Goal: Task Accomplishment & Management: Manage account settings

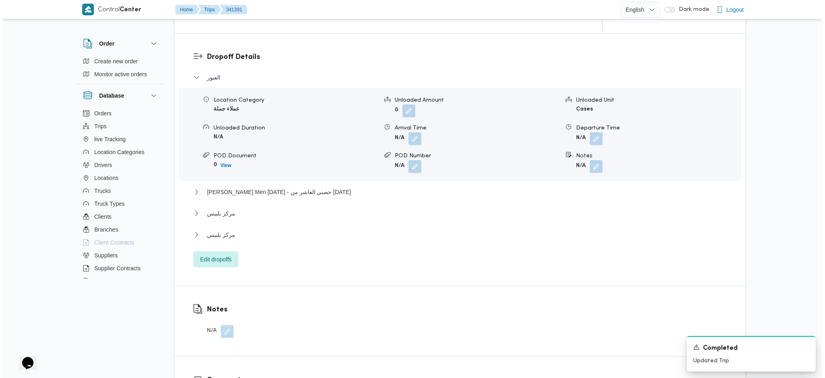
scroll to position [645, 0]
click at [218, 254] on span "Edit dropoffs" at bounding box center [213, 259] width 45 height 16
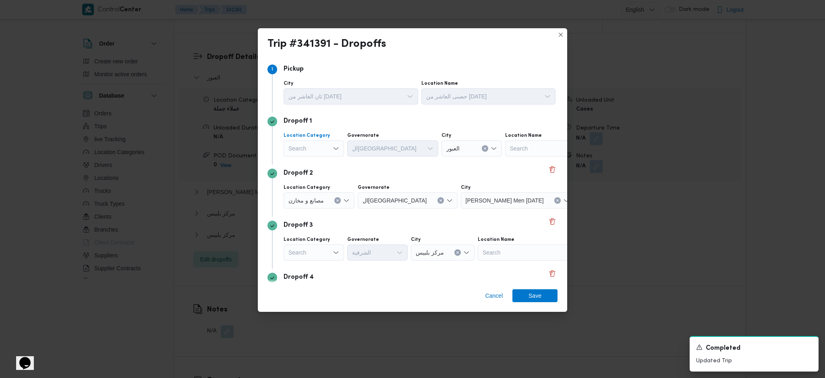
click at [320, 152] on div "Search" at bounding box center [314, 148] width 60 height 16
click at [312, 200] on span "عملاء جملة" at bounding box center [318, 198] width 41 height 10
click at [382, 128] on div "Dropoff 1 Location Category عملاء جملة Combo box. Selected. عملاء جملة. Press B…" at bounding box center [413, 138] width 290 height 52
click at [374, 151] on div "Search" at bounding box center [379, 148] width 60 height 16
type input "ق"
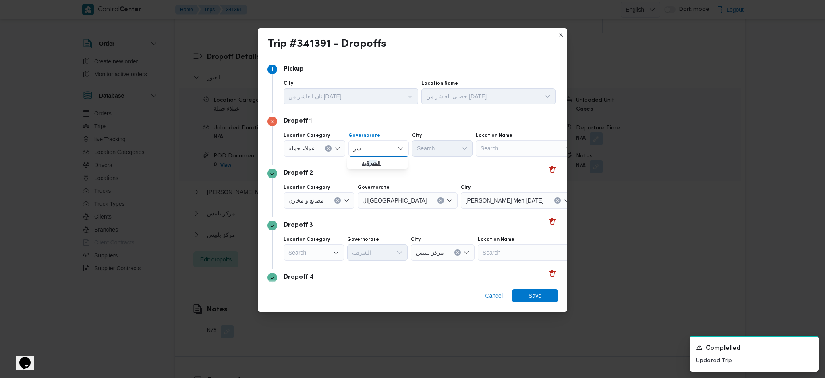
type input "شر"
click at [353, 164] on icon "button" at bounding box center [355, 163] width 6 height 6
click at [450, 146] on div "Search" at bounding box center [442, 148] width 60 height 16
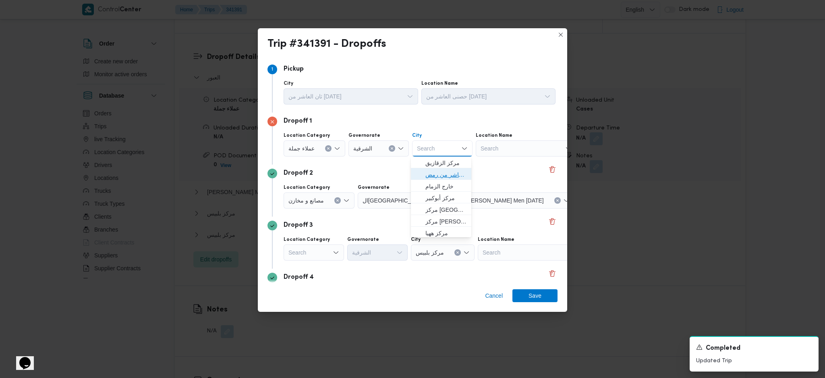
click at [439, 178] on span "قسم اول مدينة العاشر من رمض" at bounding box center [446, 175] width 41 height 10
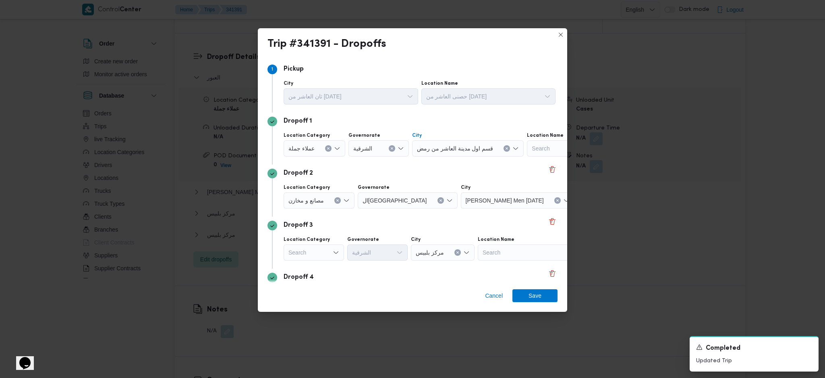
click at [505, 149] on icon "Clear input" at bounding box center [506, 148] width 3 height 3
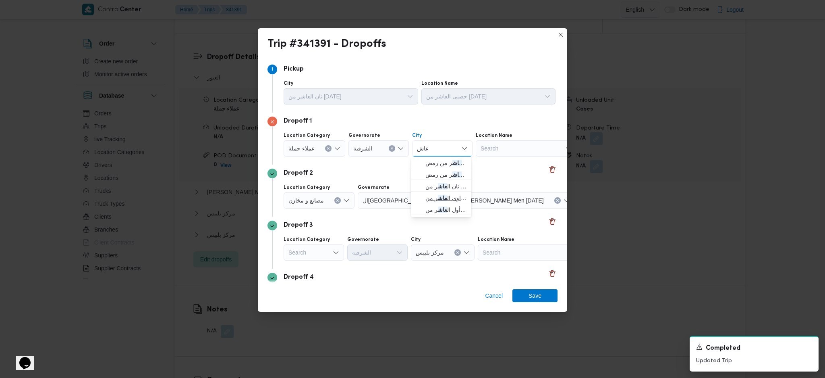
type input "عاش"
click at [428, 200] on span "الظهير الصحراوى ال عاش ر من [DATE]" at bounding box center [446, 198] width 41 height 10
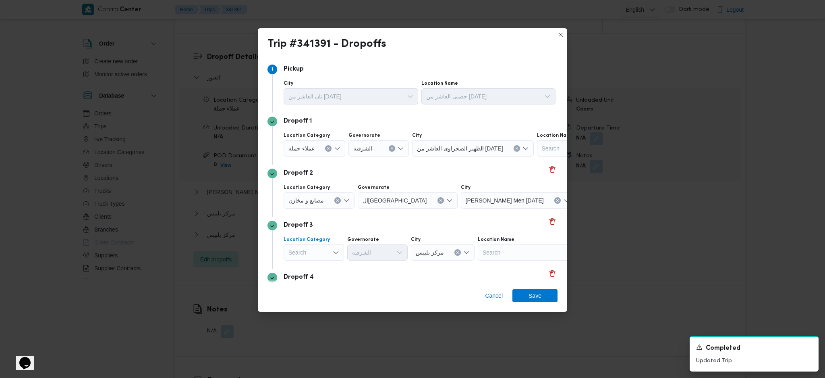
click at [330, 251] on div "Search" at bounding box center [314, 252] width 60 height 16
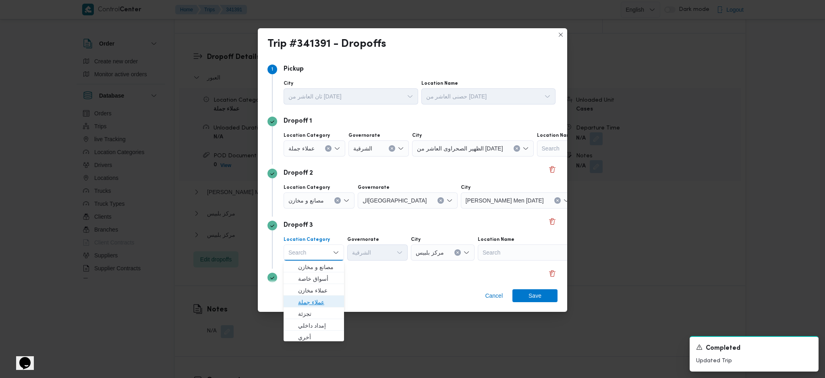
click at [325, 302] on span "عملاء جملة" at bounding box center [318, 302] width 41 height 10
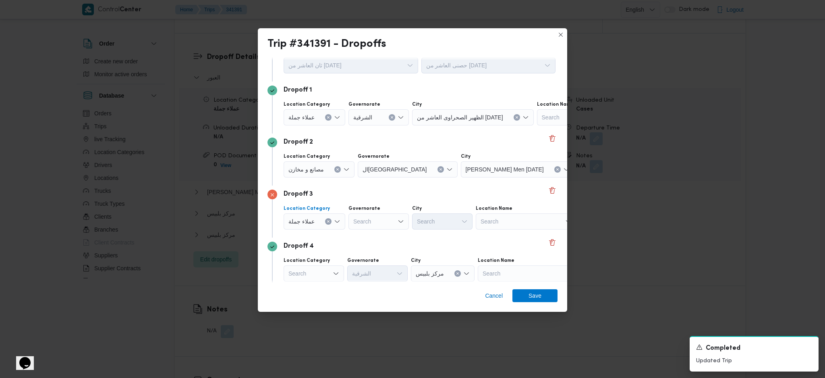
scroll to position [62, 0]
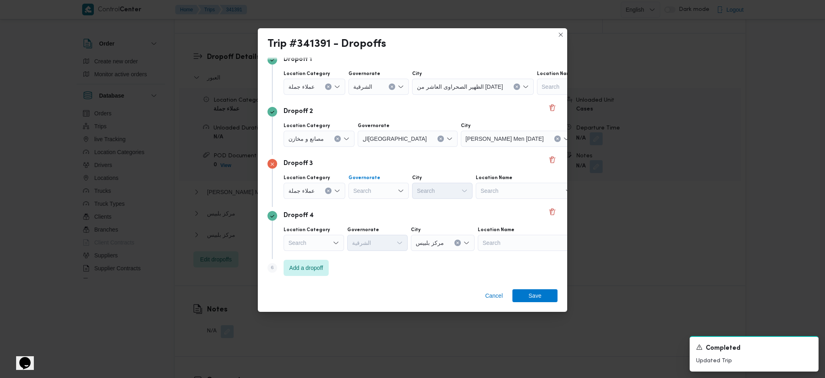
click at [376, 191] on div "Search" at bounding box center [379, 191] width 60 height 16
type input "شر"
click at [352, 204] on icon "button" at bounding box center [355, 205] width 6 height 6
click at [430, 191] on div "Search" at bounding box center [442, 191] width 60 height 16
type input "عاش"
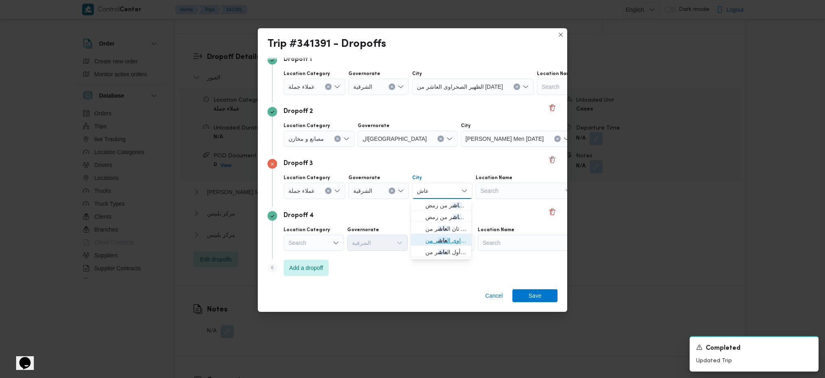
drag, startPoint x: 434, startPoint y: 243, endPoint x: 452, endPoint y: 250, distance: 19.6
click at [434, 243] on span "الظهير الصحراوى ال عاش ر من [DATE]" at bounding box center [446, 240] width 41 height 10
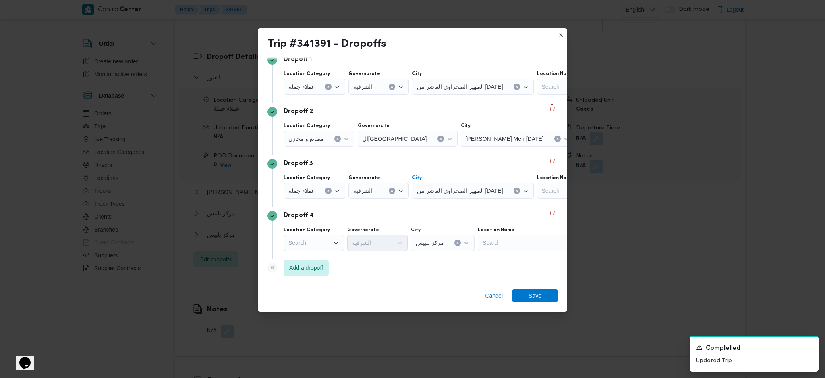
click at [328, 247] on div "Search" at bounding box center [314, 243] width 60 height 16
click at [315, 255] on span "مصانع و مخازن" at bounding box center [318, 257] width 41 height 10
click at [536, 245] on div "Search" at bounding box center [535, 243] width 101 height 16
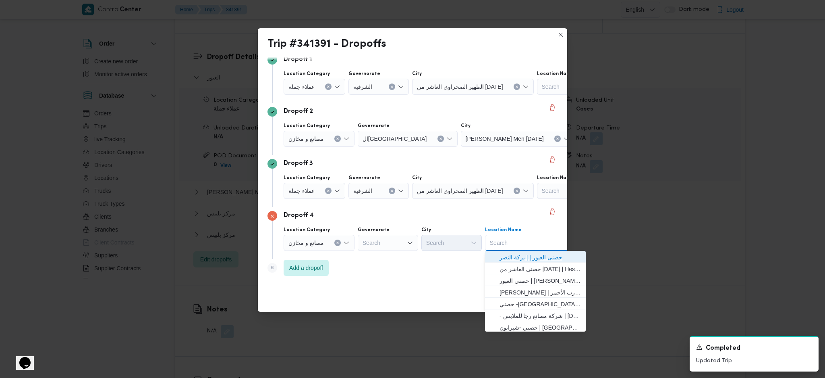
click at [524, 254] on span "حصنى العبور | | بركة النصر" at bounding box center [540, 257] width 81 height 10
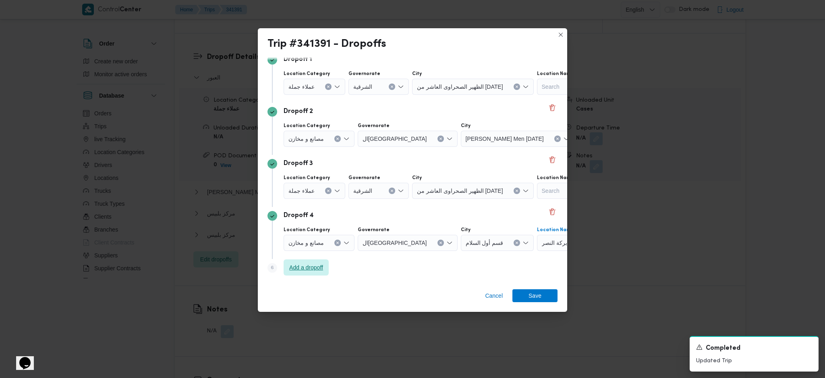
click at [328, 272] on span "Add a dropoff" at bounding box center [306, 267] width 45 height 16
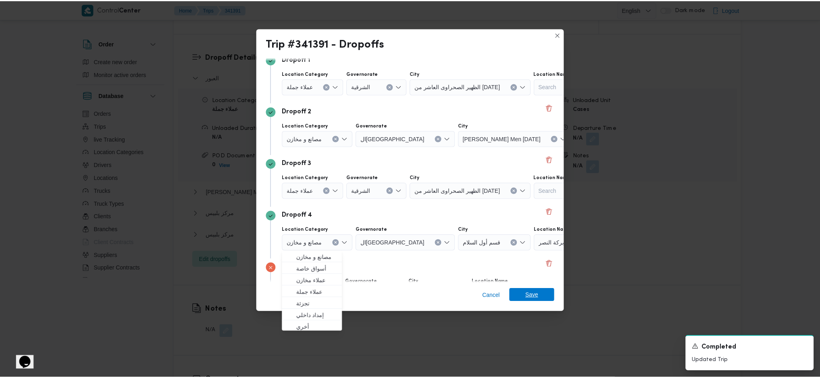
scroll to position [114, 0]
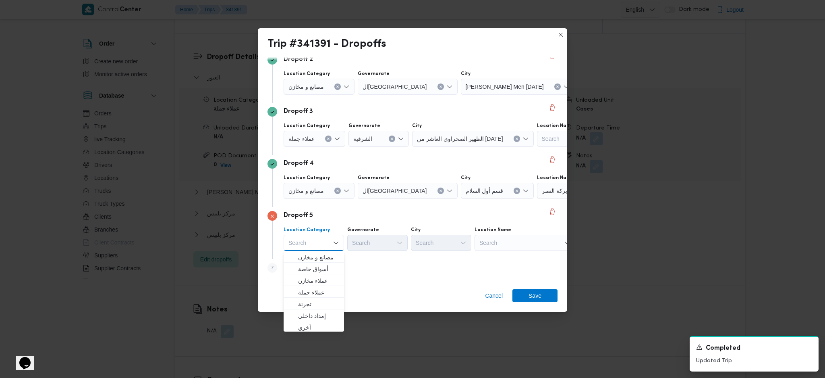
click at [510, 235] on div "Search" at bounding box center [525, 243] width 101 height 16
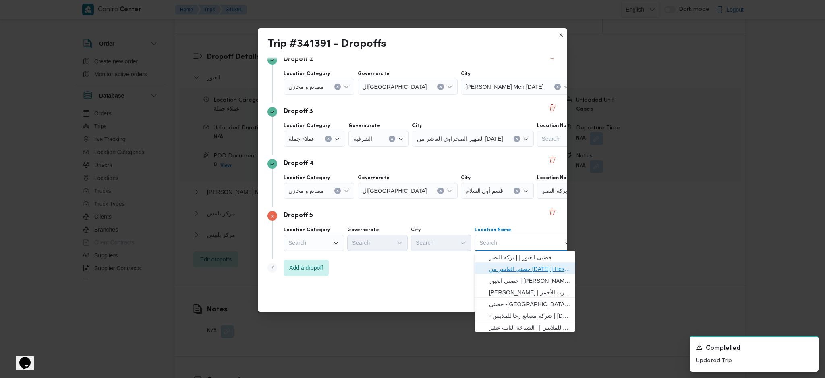
click at [509, 265] on span "حصنى العاشر من [DATE] | Hesni Textiles Factory | جزء من مدينة العاشر-مجاورات" at bounding box center [529, 269] width 81 height 10
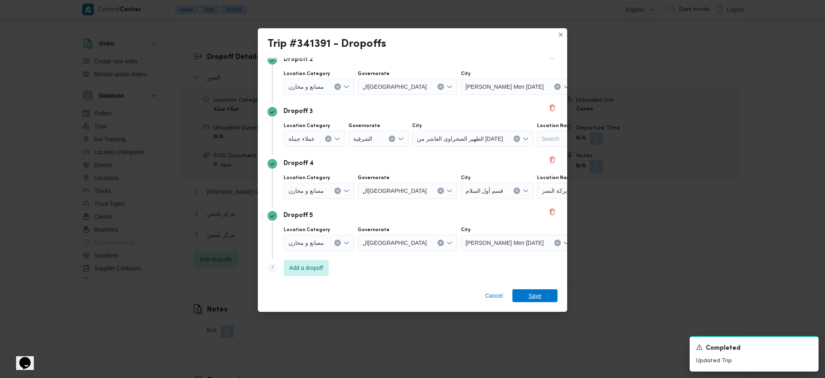
click at [529, 296] on span "Save" at bounding box center [535, 295] width 13 height 13
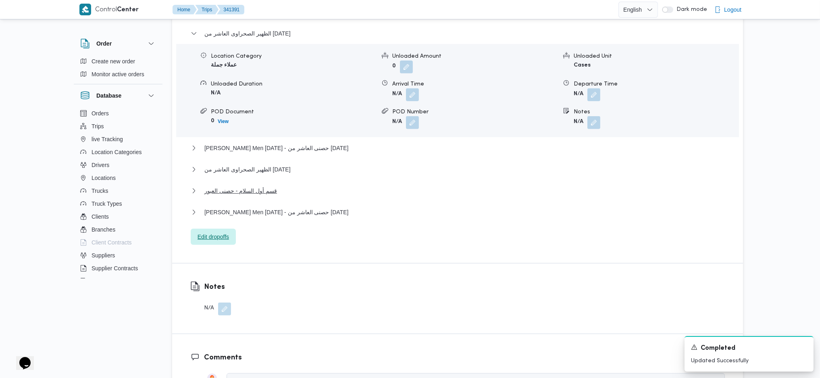
scroll to position [708, 0]
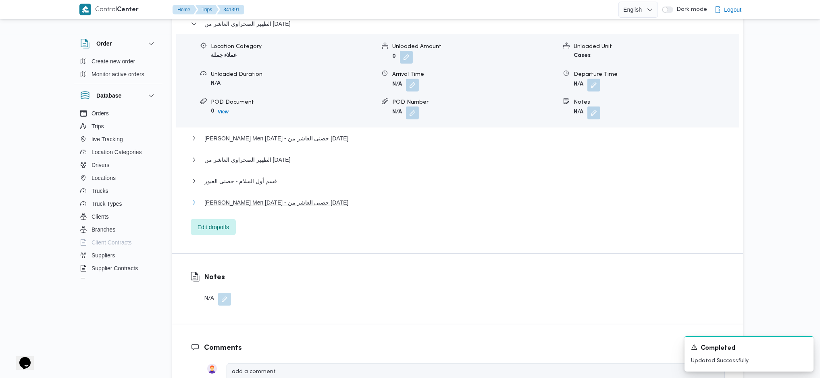
click at [231, 202] on span "[PERSON_NAME] Men [DATE] - حصنى العاشر من [DATE]" at bounding box center [276, 202] width 144 height 10
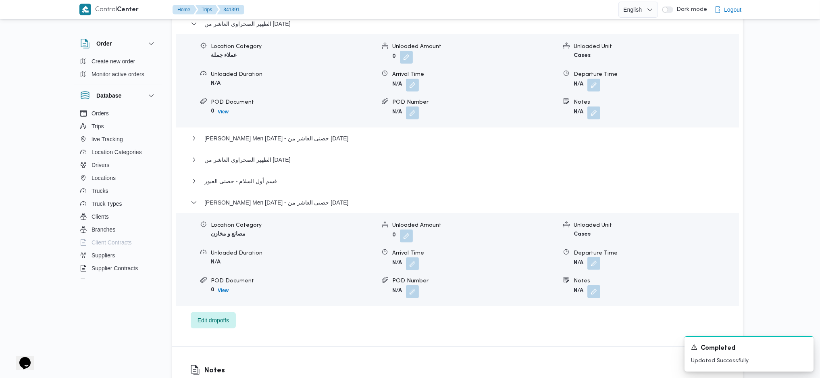
click at [592, 263] on button "button" at bounding box center [593, 263] width 13 height 13
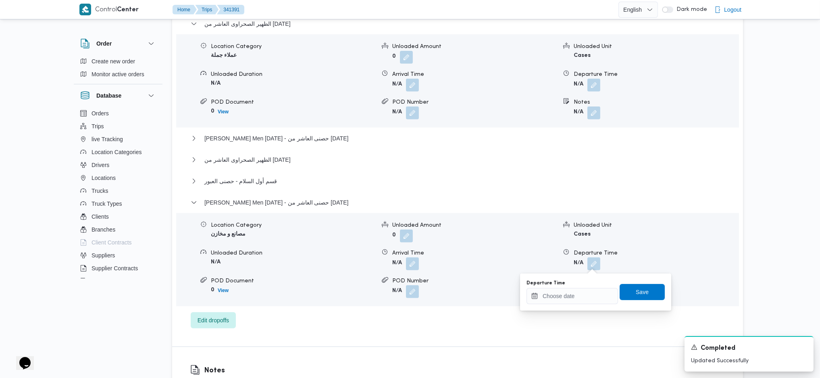
drag, startPoint x: 562, startPoint y: 309, endPoint x: 566, endPoint y: 302, distance: 8.2
click at [564, 306] on div "You are in a dialog. To close this dialog, hit escape. Departure Time Save" at bounding box center [595, 291] width 151 height 37
click at [567, 299] on input "Departure Time" at bounding box center [571, 296] width 91 height 16
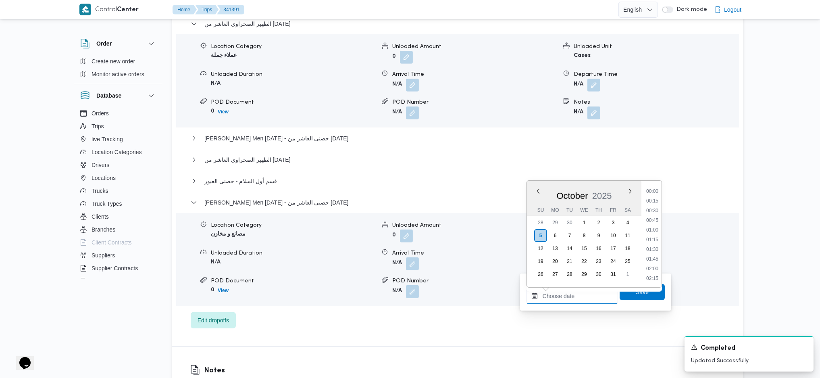
scroll to position [736, 0]
click at [649, 238] on li "20:15" at bounding box center [652, 239] width 19 height 8
type input "[DATE] 20:15"
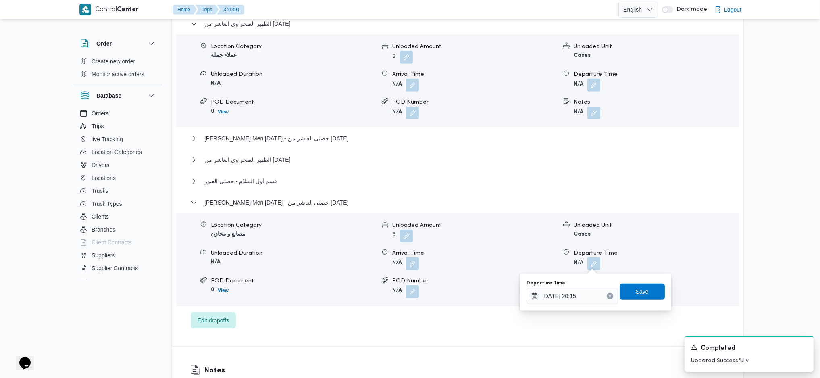
click at [636, 295] on span "Save" at bounding box center [642, 292] width 13 height 10
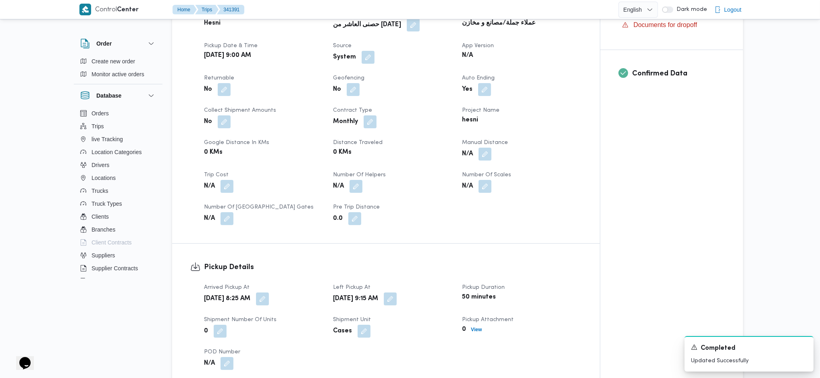
scroll to position [224, 0]
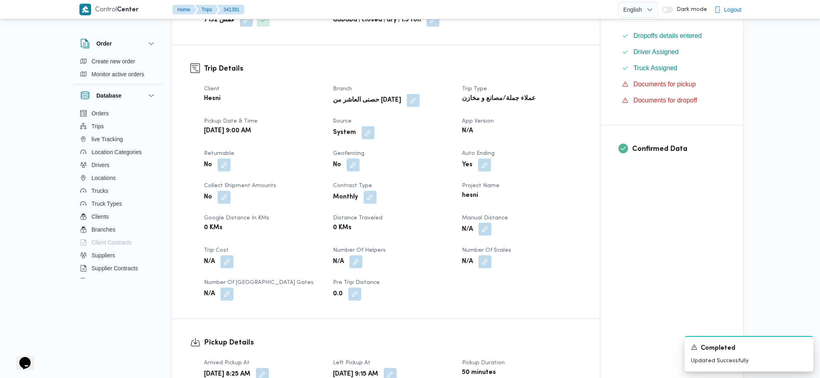
click at [482, 230] on button "button" at bounding box center [484, 228] width 13 height 13
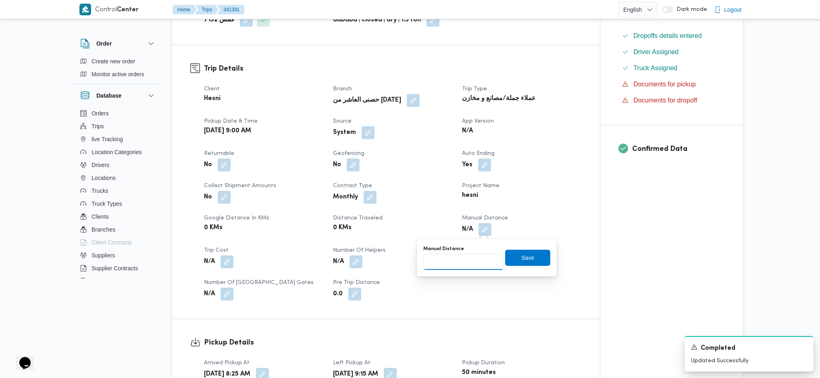
click at [442, 261] on input "Manual Distance" at bounding box center [463, 262] width 80 height 16
type input "1"
type input "210"
click button "Save" at bounding box center [527, 257] width 45 height 16
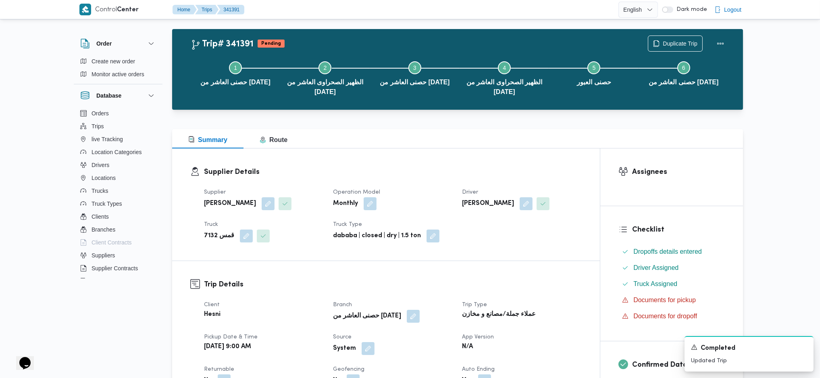
scroll to position [0, 0]
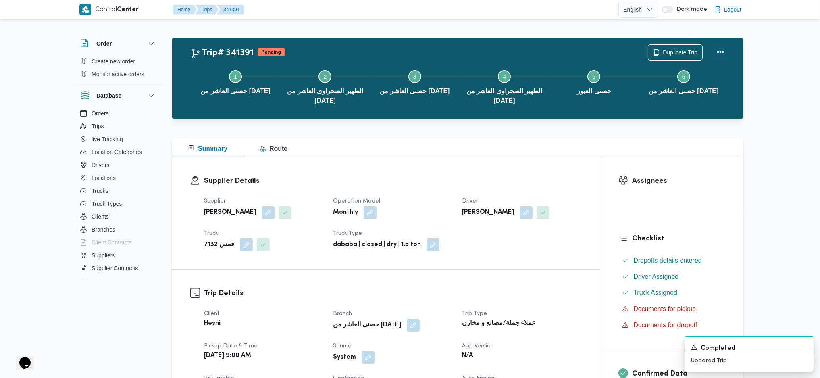
drag, startPoint x: 725, startPoint y: 50, endPoint x: 712, endPoint y: 47, distance: 13.9
click at [723, 49] on button "Actions" at bounding box center [720, 52] width 16 height 16
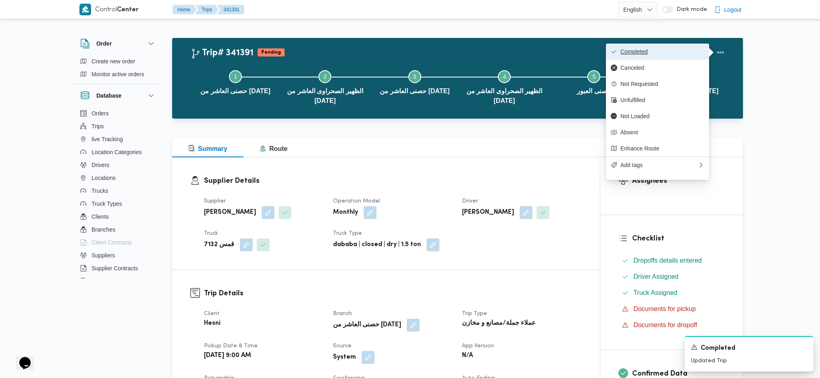
click at [671, 46] on button "Completed" at bounding box center [657, 52] width 103 height 16
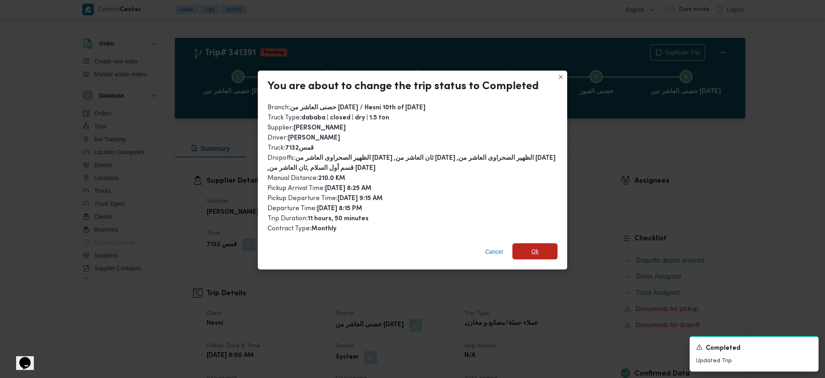
click at [533, 248] on span "Ok" at bounding box center [535, 251] width 45 height 16
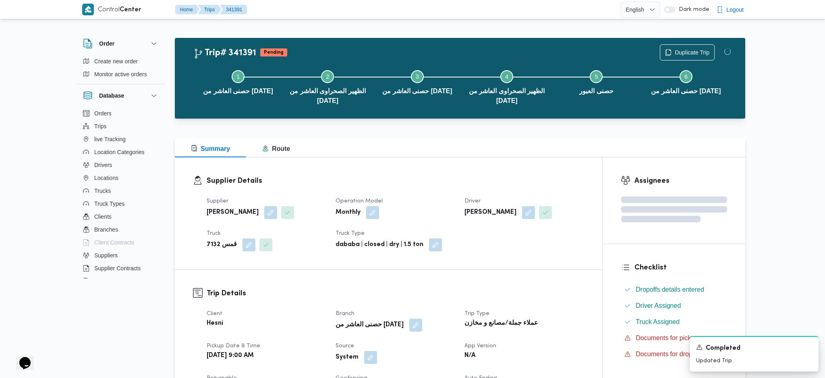
click at [578, 174] on div "Supplier Details Supplier [PERSON_NAME] [PERSON_NAME] Operation Model Monthly D…" at bounding box center [386, 213] width 428 height 112
